Goal: Obtain resource: Obtain resource

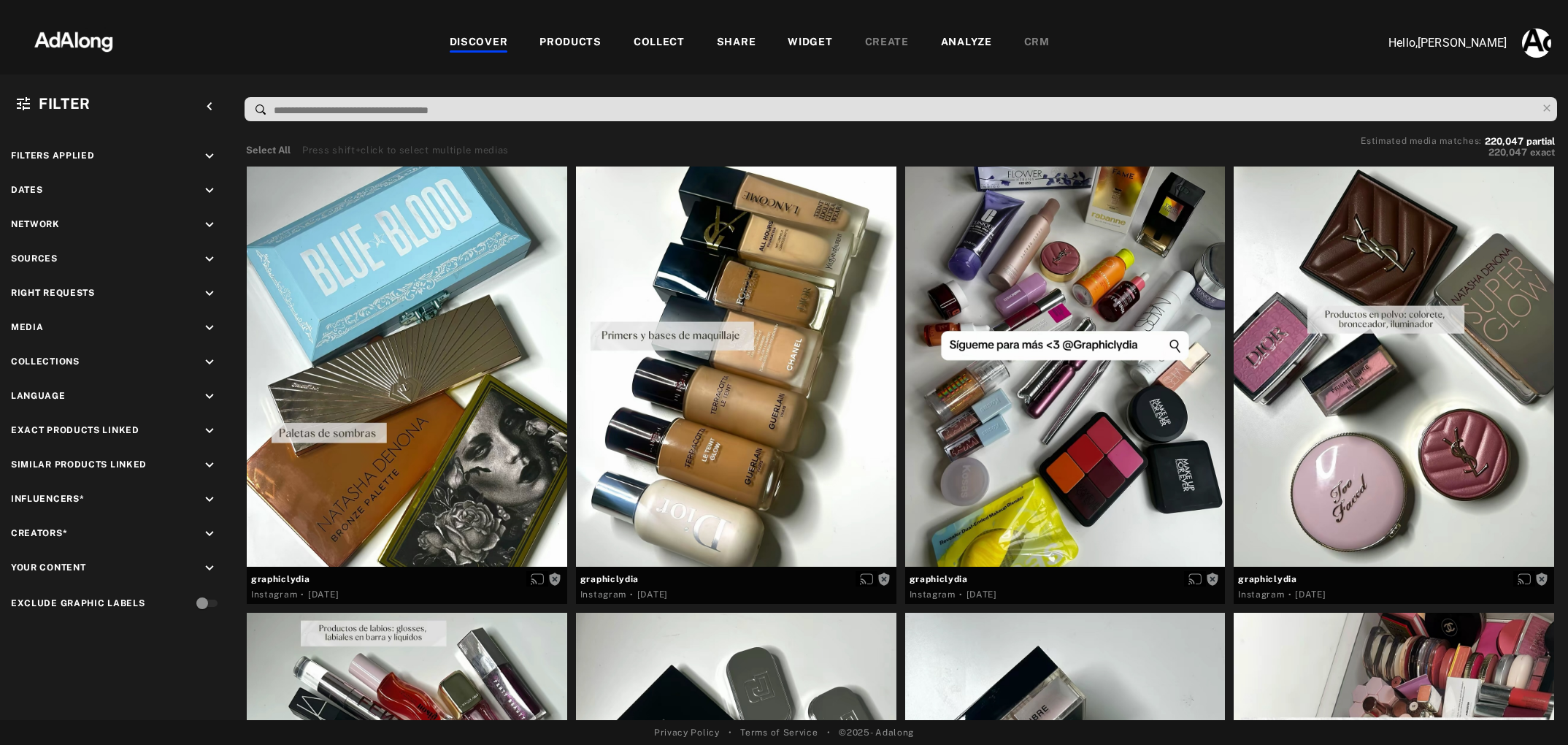
click at [654, 42] on div "COLLECT" at bounding box center [659, 43] width 51 height 18
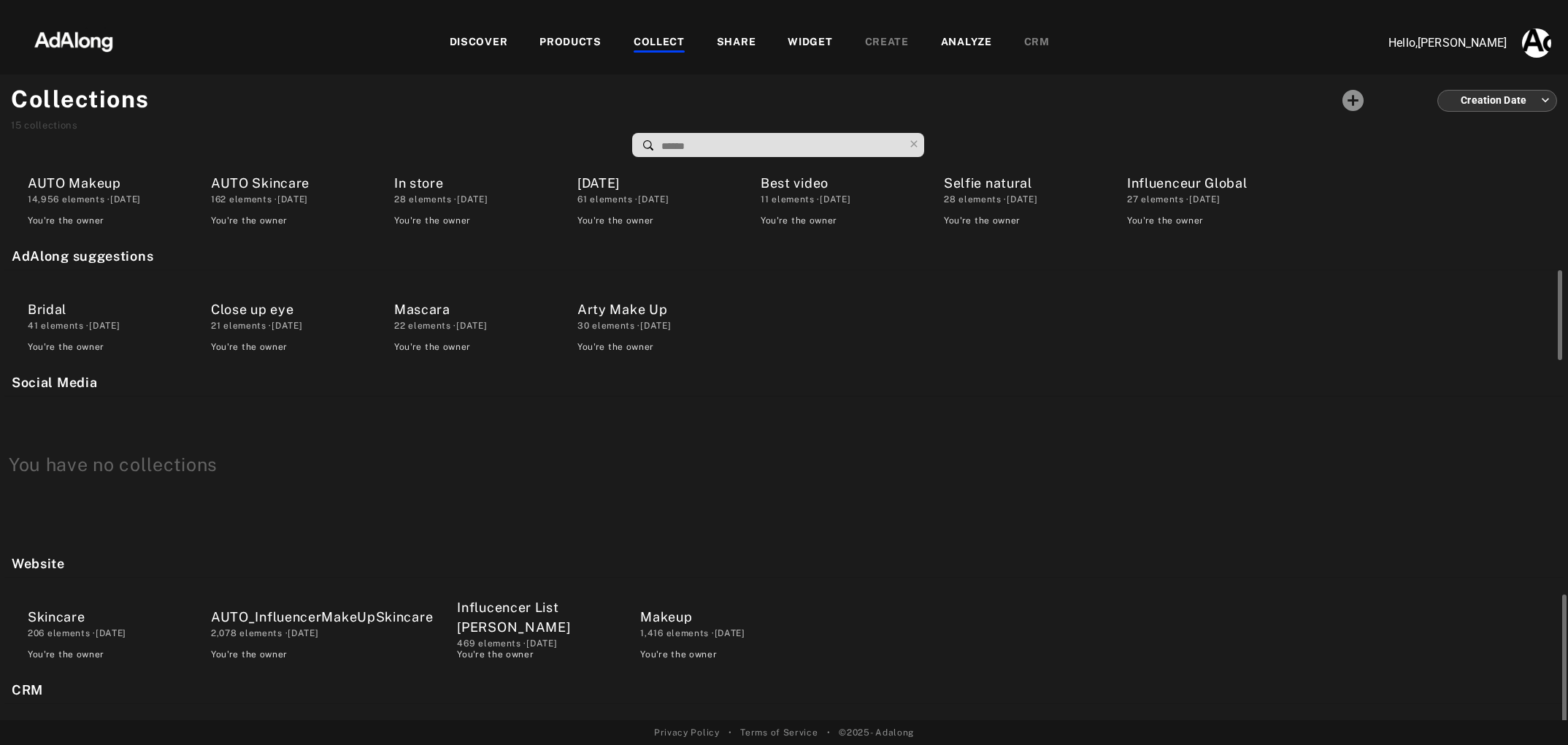
scroll to position [365, 0]
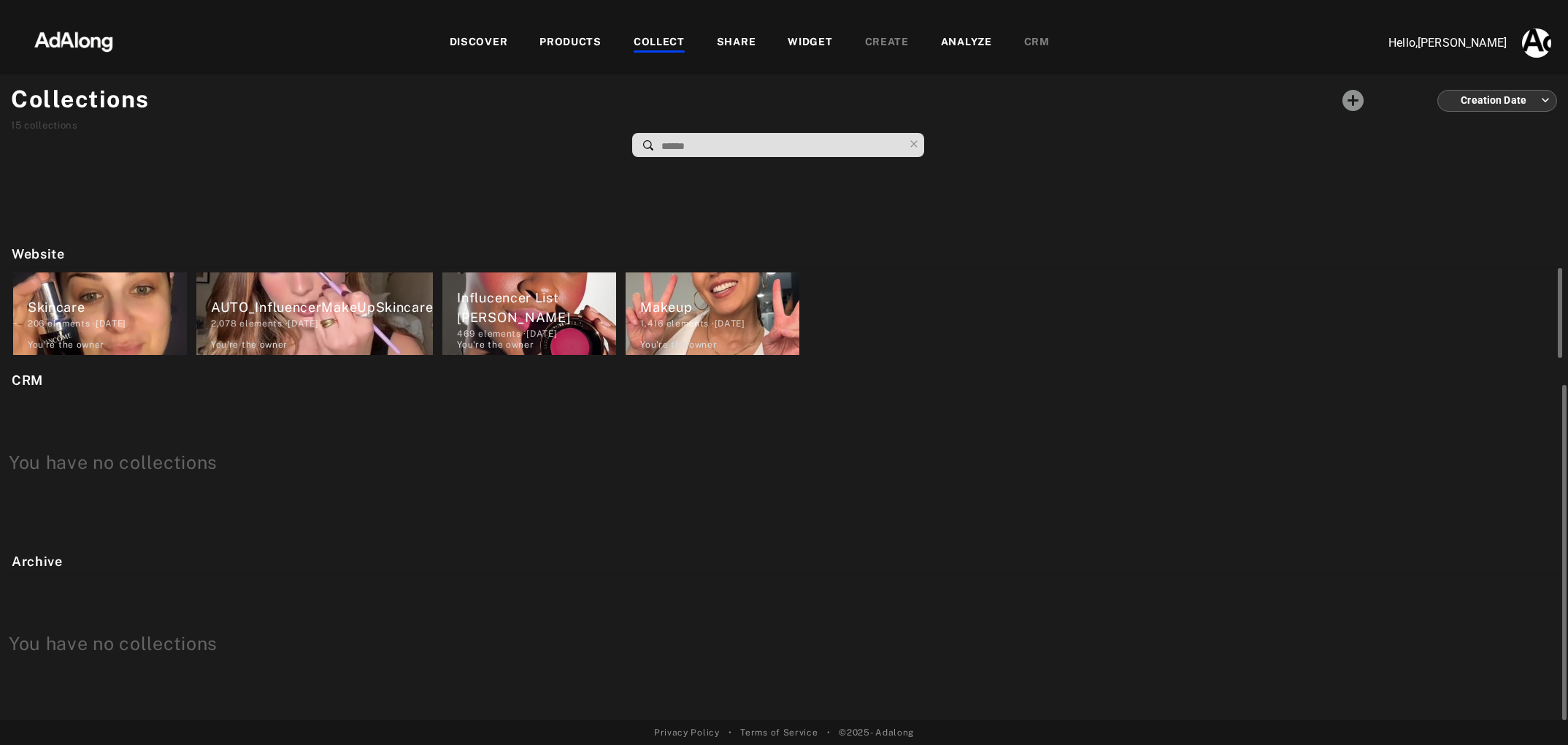
click at [348, 297] on div "AUTO_InfluencerMakeUpSkincare" at bounding box center [322, 307] width 222 height 20
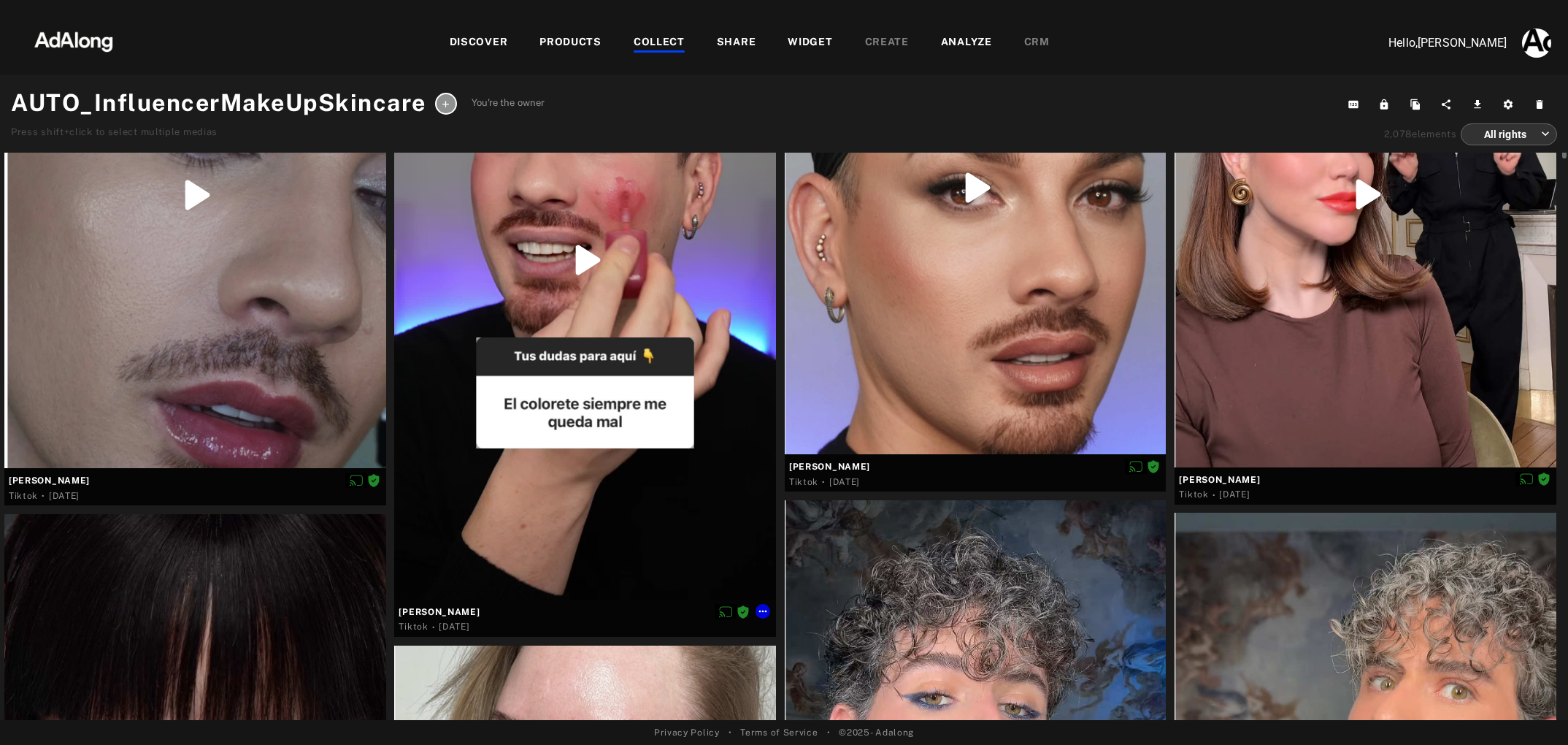
scroll to position [309, 0]
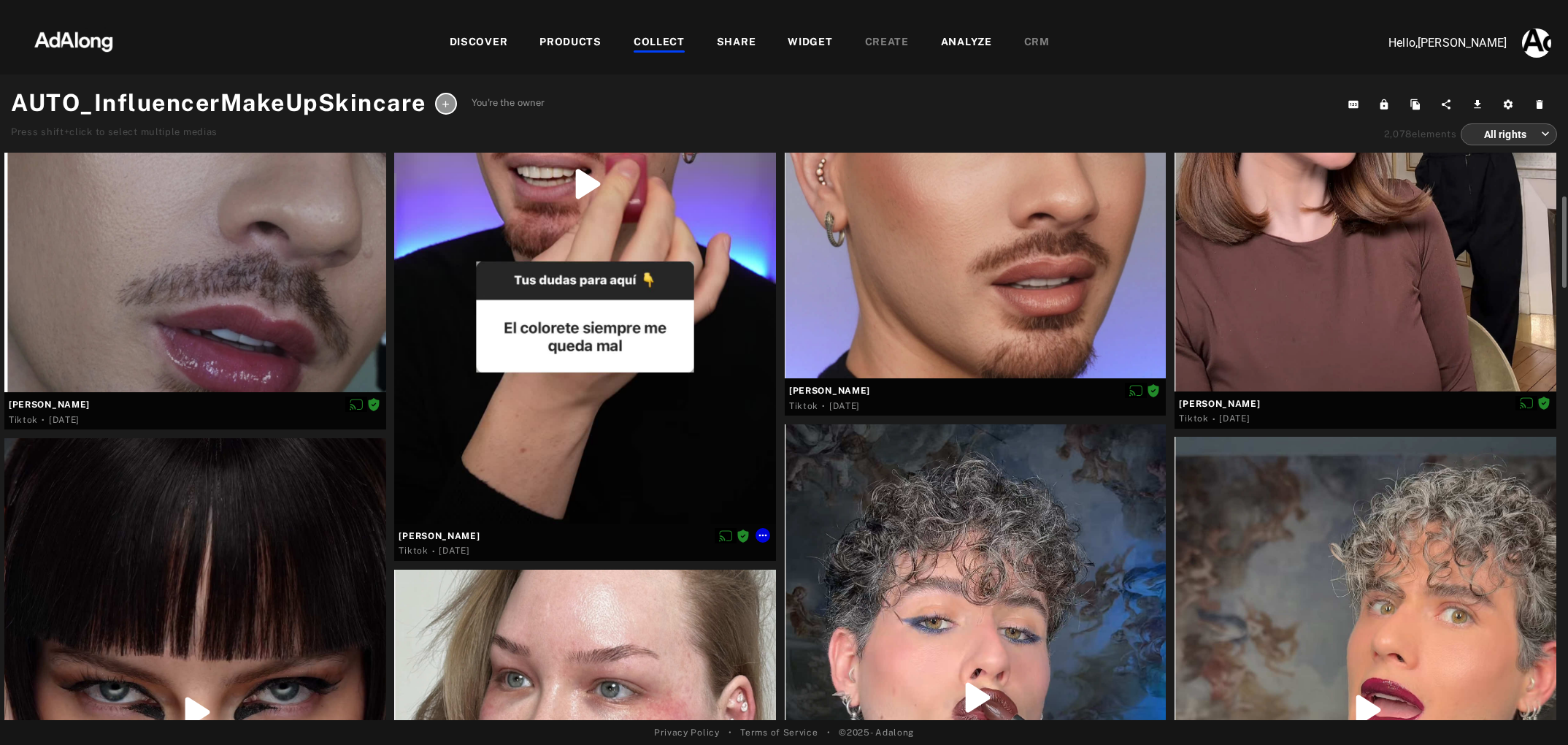
click at [538, 407] on div at bounding box center [585, 185] width 382 height 679
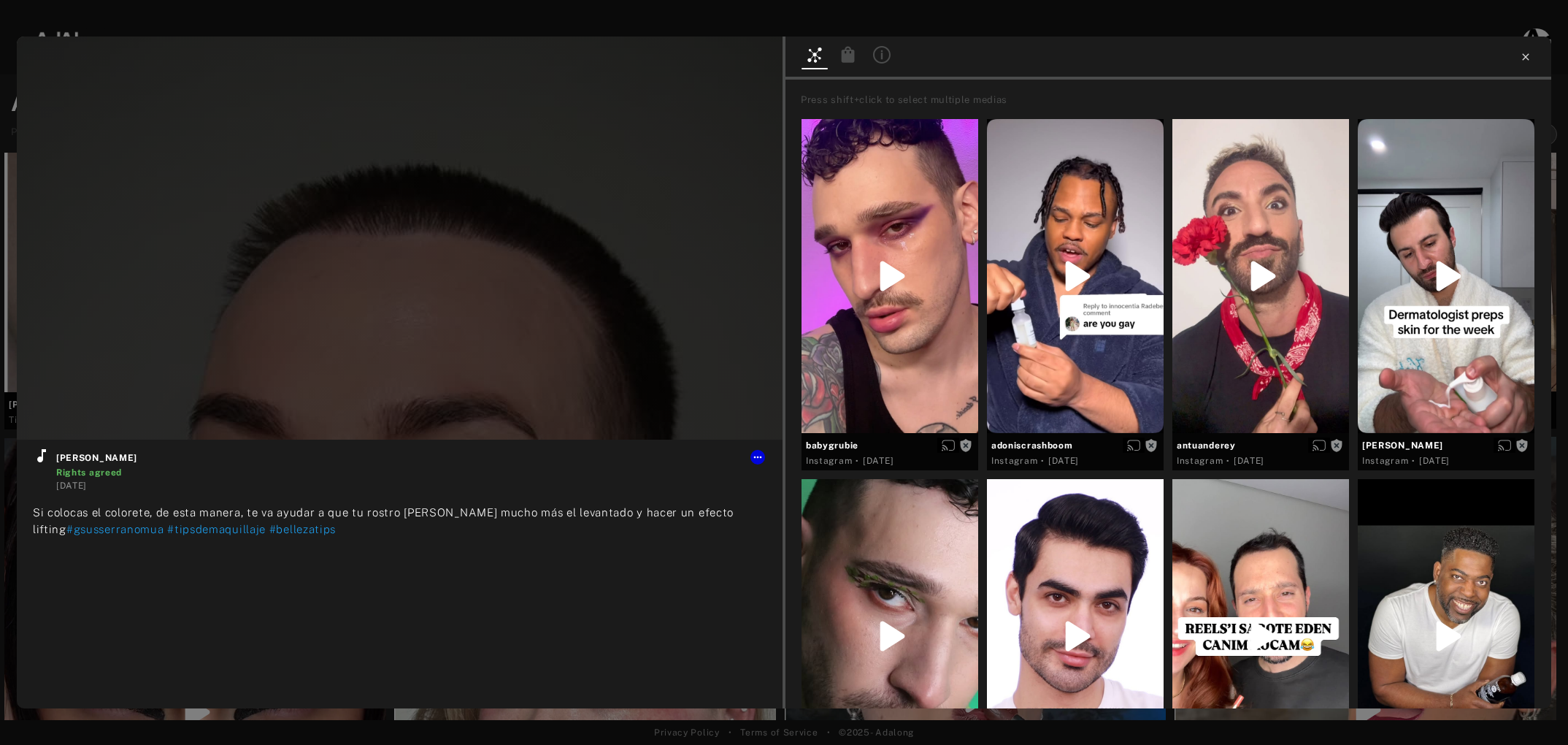
type input "**"
click at [1528, 61] on icon at bounding box center [1526, 57] width 12 height 12
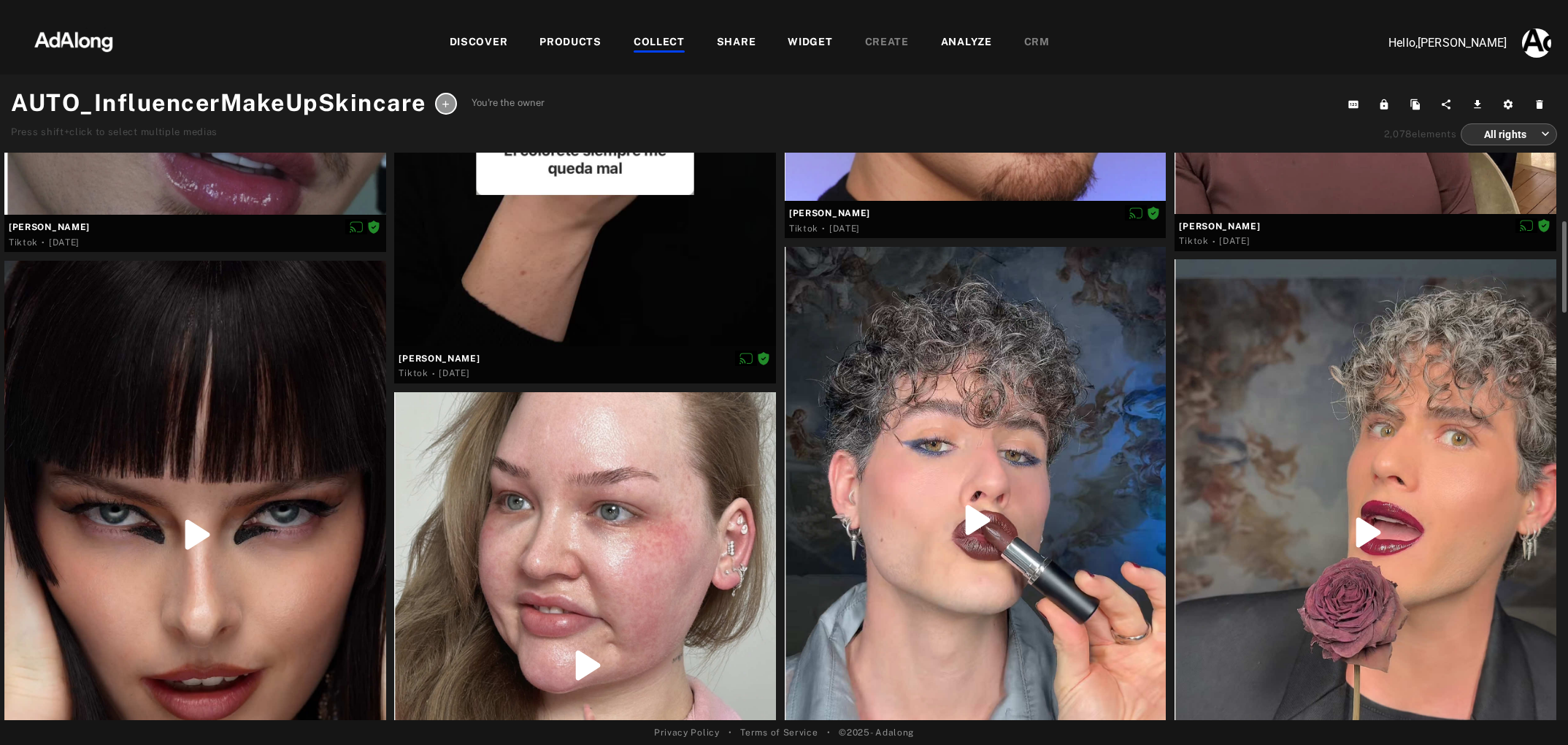
scroll to position [608, 0]
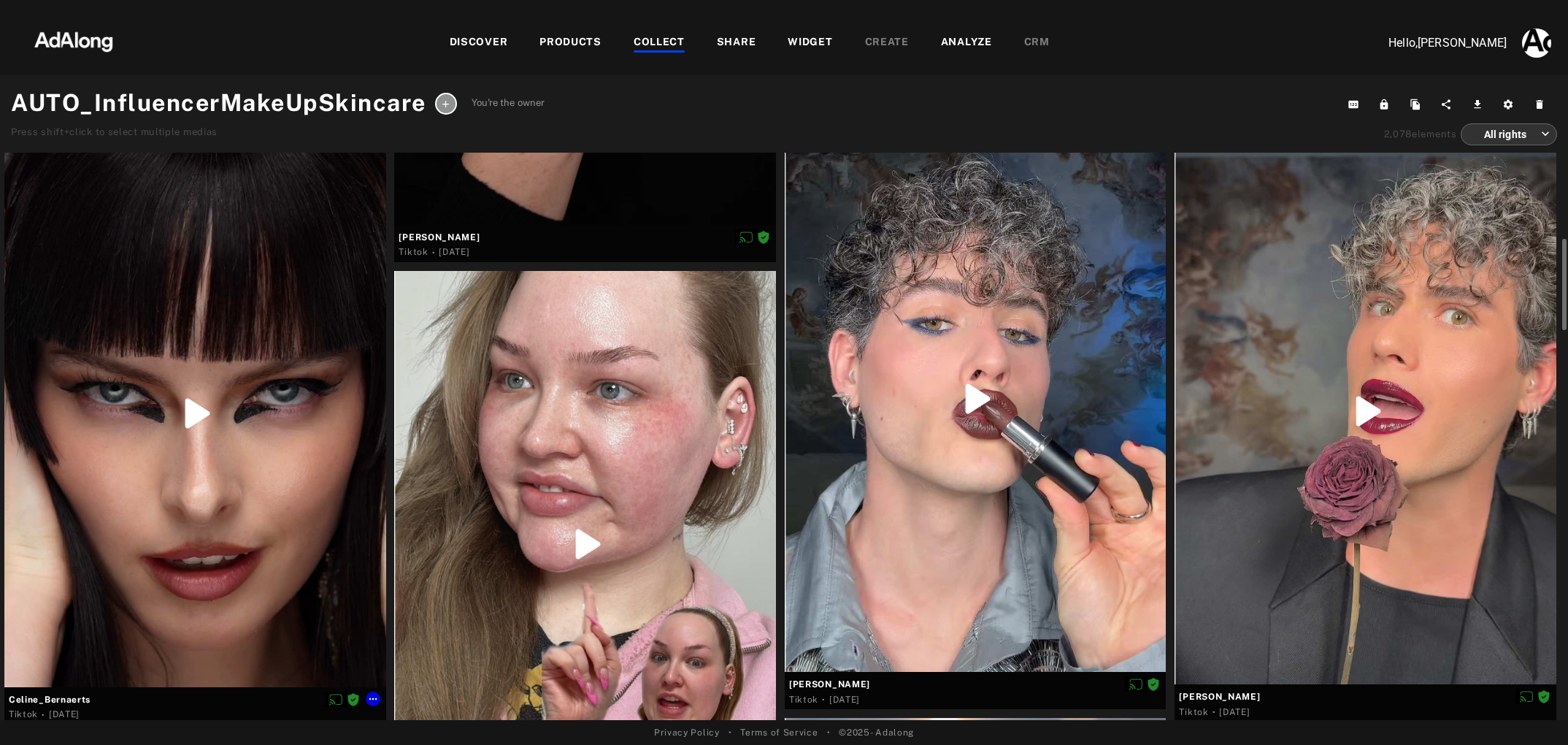
click at [155, 523] on div at bounding box center [195, 413] width 382 height 547
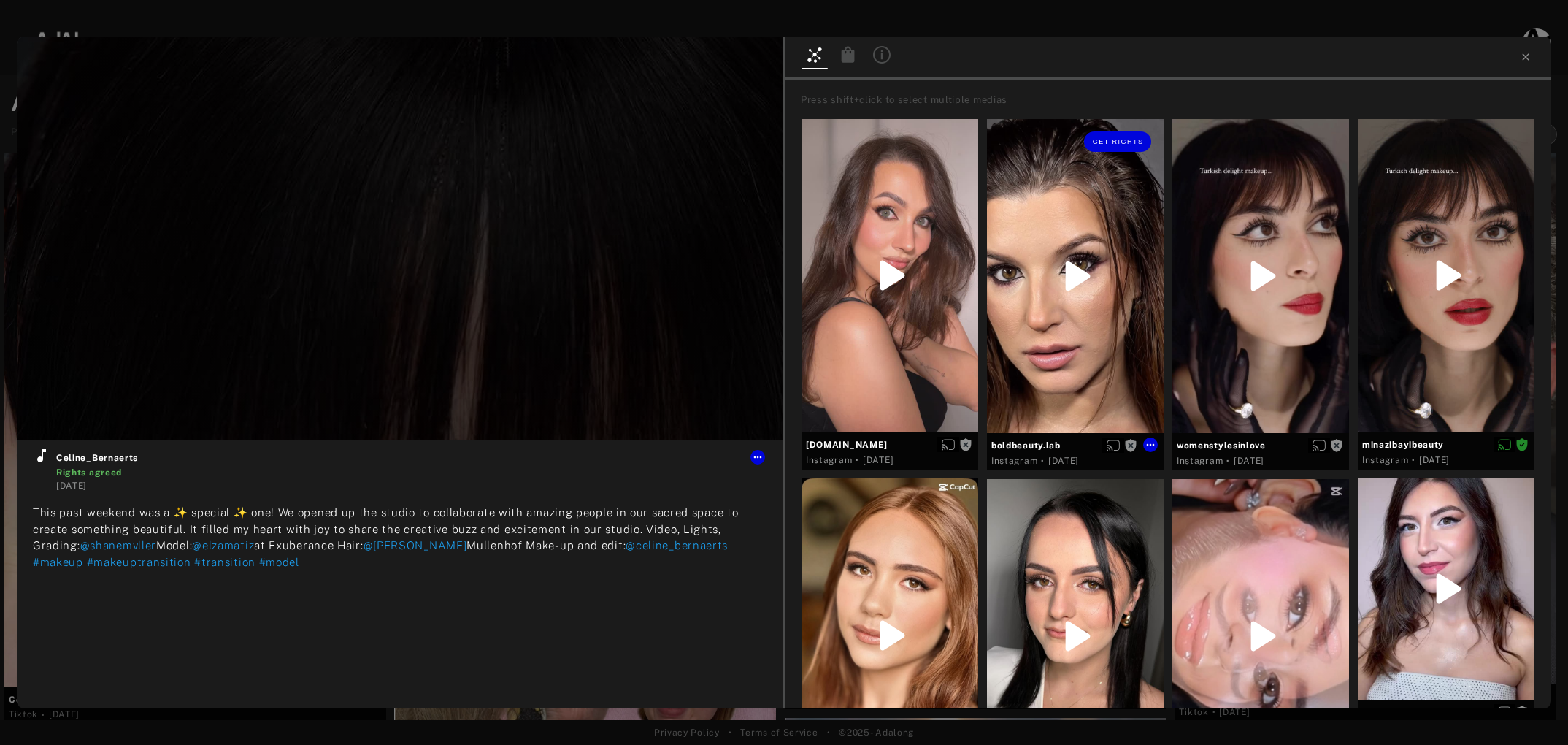
click at [1079, 279] on div "Get rights" at bounding box center [1076, 276] width 177 height 314
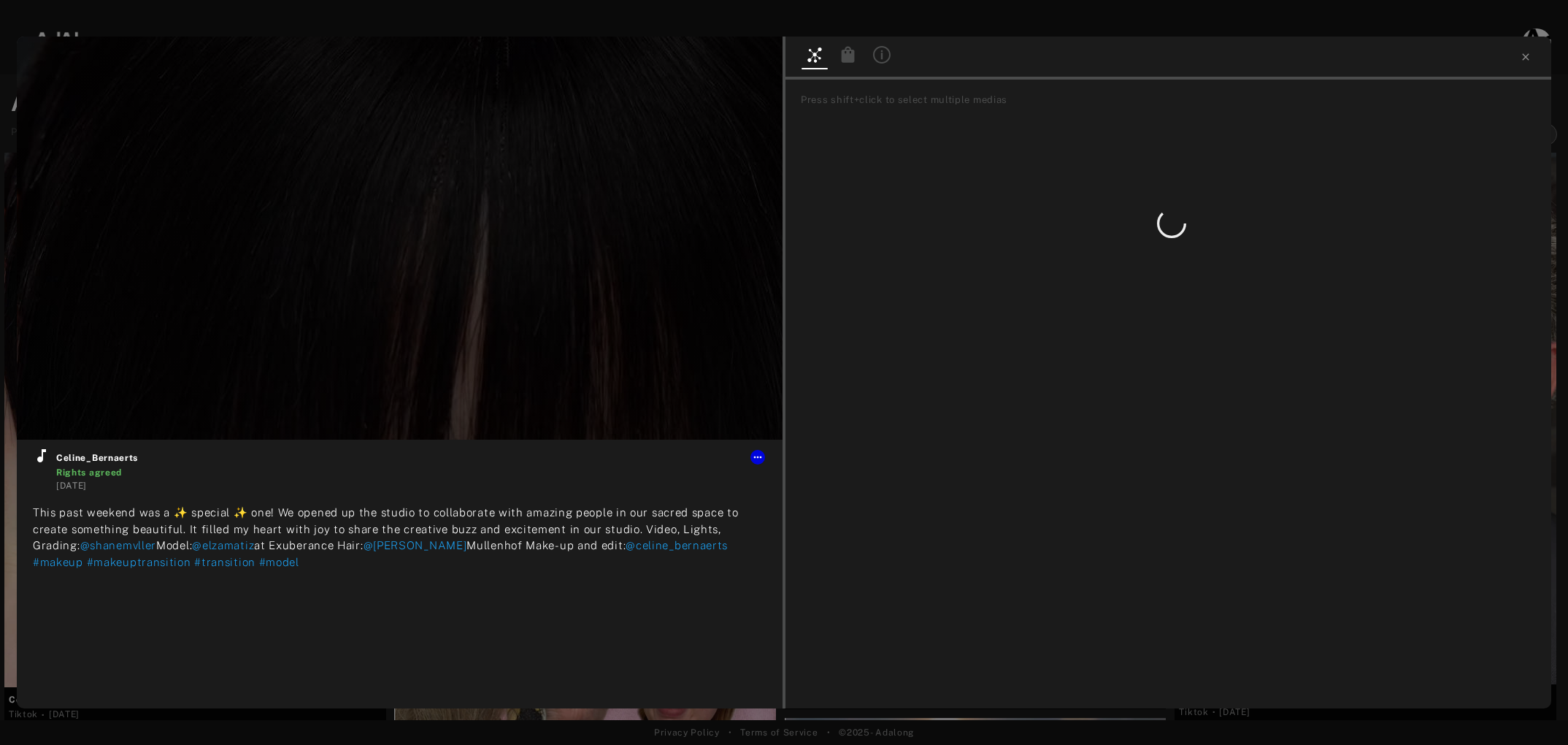
type input "**"
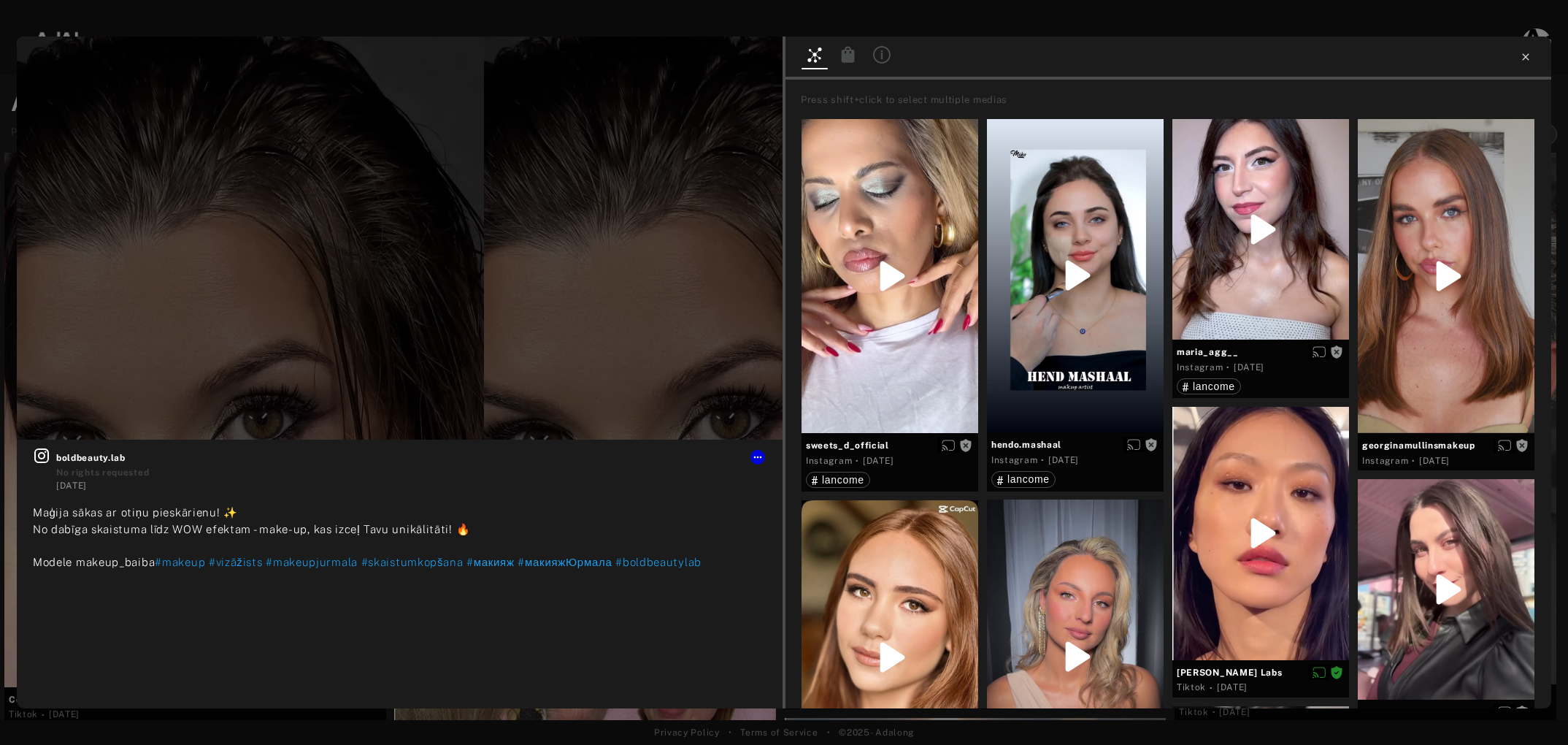
click at [1531, 55] on icon at bounding box center [1526, 57] width 12 height 12
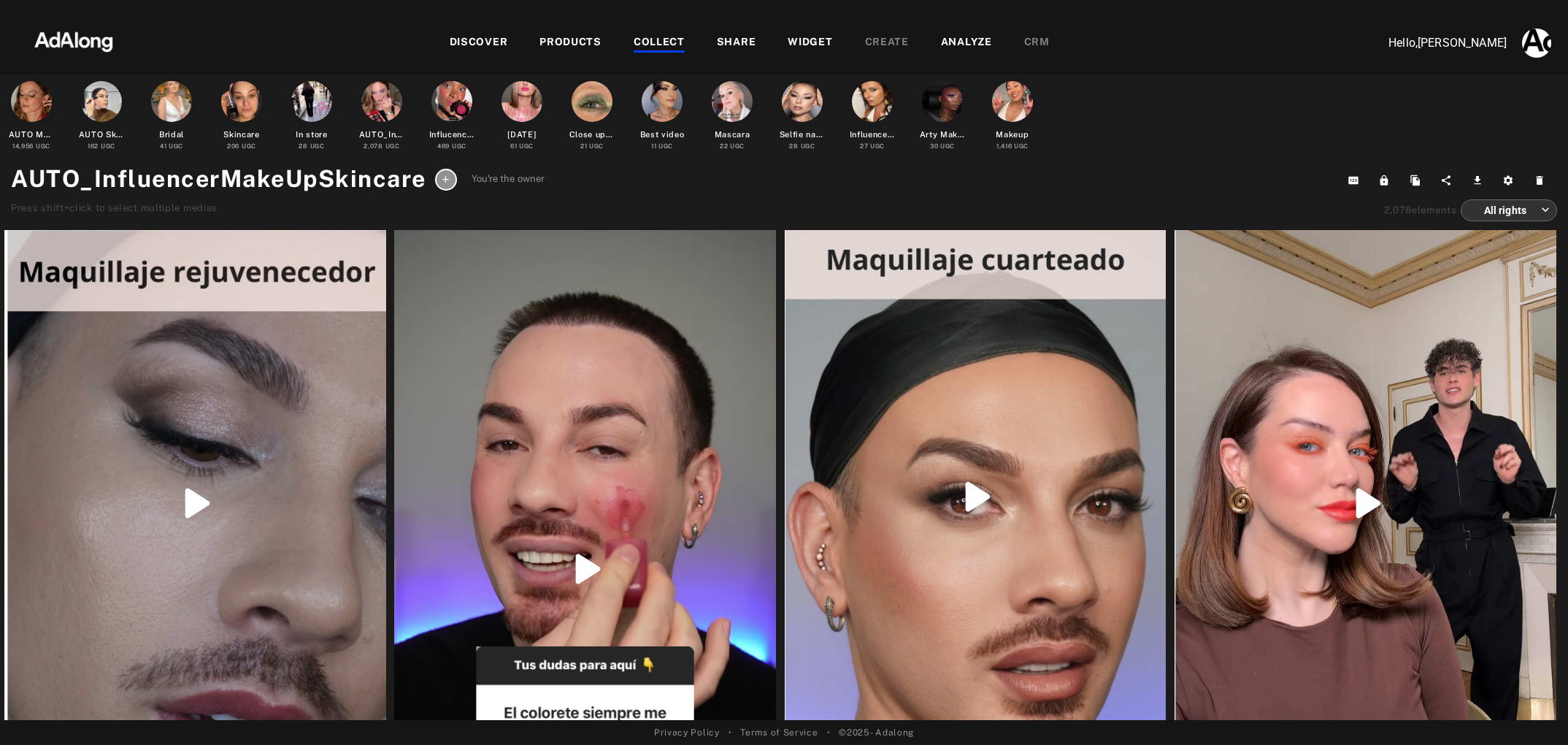
click at [444, 177] on icon at bounding box center [445, 179] width 11 height 11
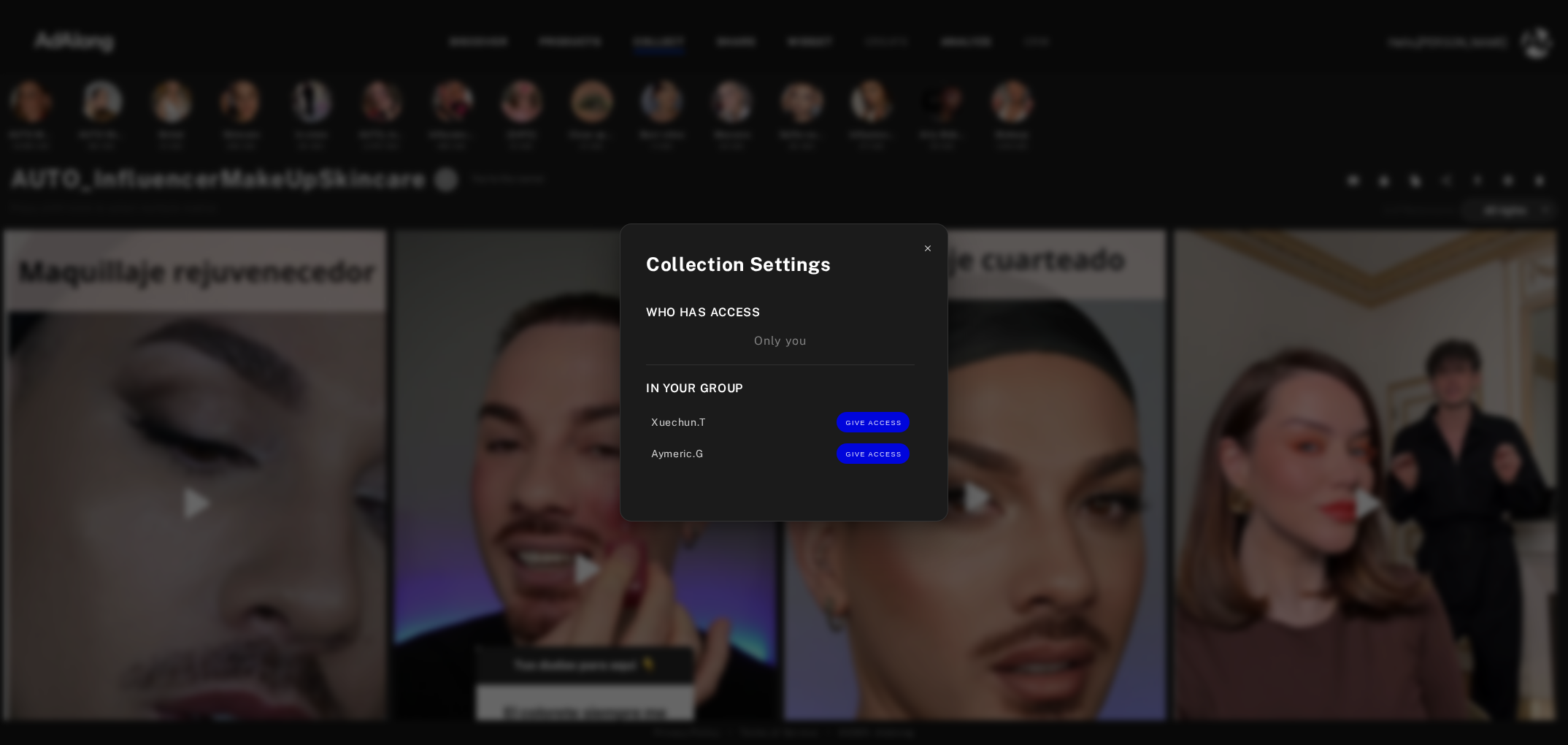
click at [924, 250] on icon at bounding box center [928, 248] width 10 height 10
